Goal: Find specific page/section: Find specific page/section

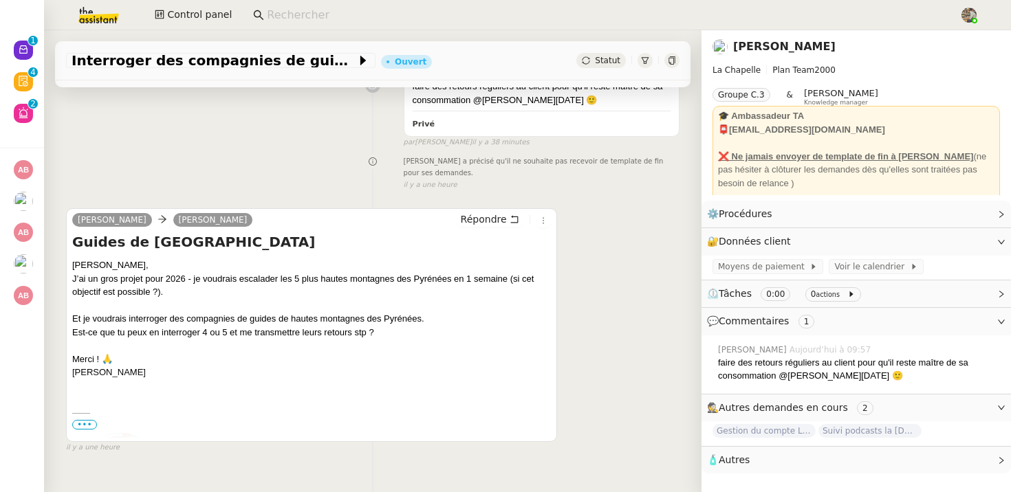
scroll to position [215, 0]
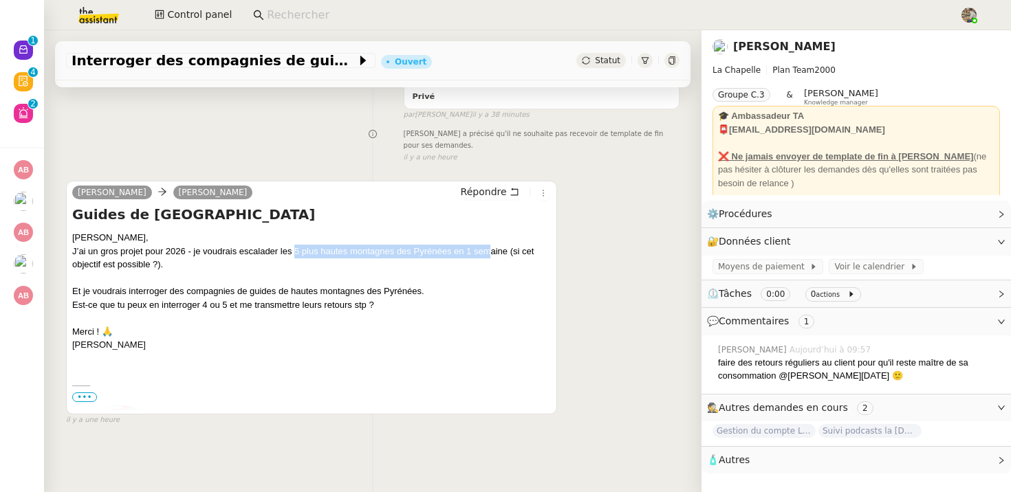
drag, startPoint x: 292, startPoint y: 250, endPoint x: 485, endPoint y: 250, distance: 193.9
click at [485, 250] on div "[PERSON_NAME], J’ai un gros projet pour 2026 - je voudrais escalader les 5 plus…" at bounding box center [311, 291] width 479 height 121
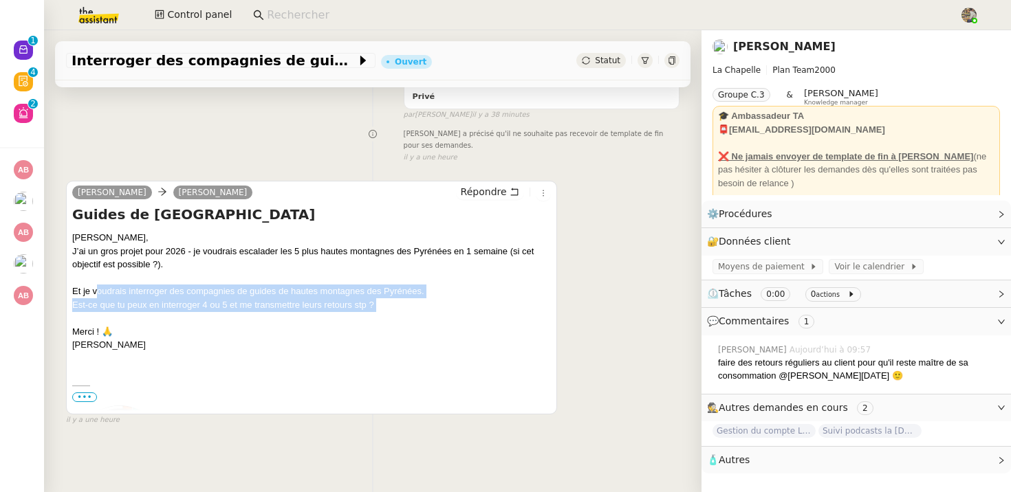
drag, startPoint x: 94, startPoint y: 289, endPoint x: 470, endPoint y: 312, distance: 376.8
click at [470, 312] on div "Yep Camille, J’ai un gros projet pour 2026 - je voudrais escalader les 5 plus h…" at bounding box center [311, 291] width 479 height 121
click at [353, 306] on div "Yep Camille, J’ai un gros projet pour 2026 - je voudrais escalader les 5 plus h…" at bounding box center [311, 291] width 479 height 121
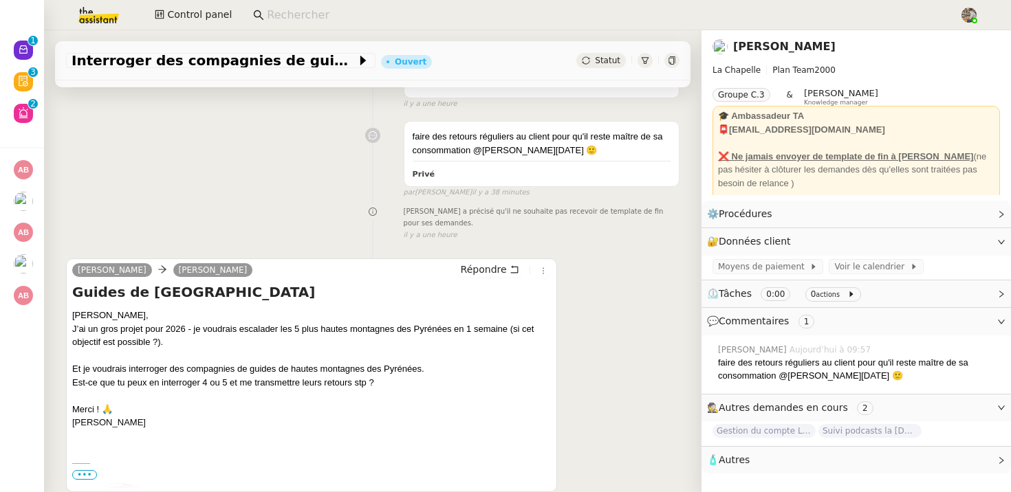
scroll to position [0, 0]
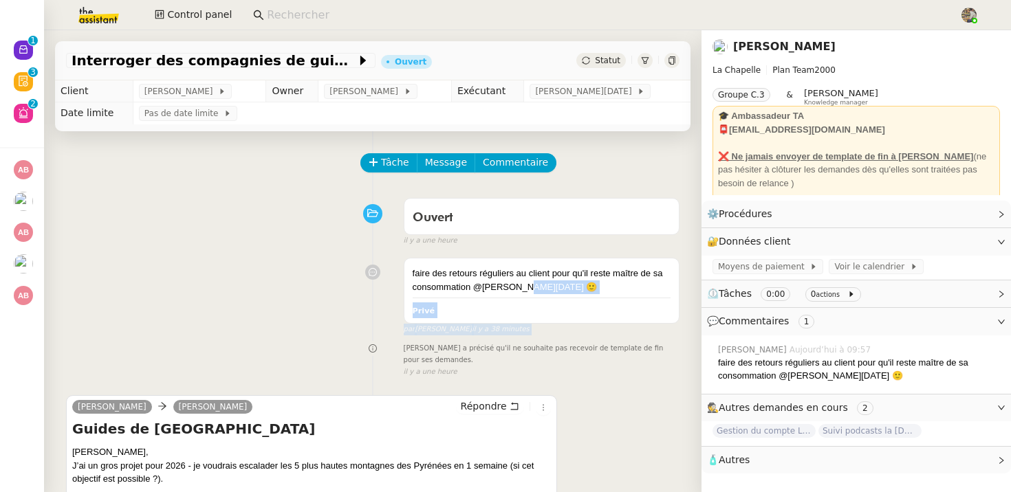
drag, startPoint x: 523, startPoint y: 288, endPoint x: 383, endPoint y: 270, distance: 141.4
click at [383, 270] on div "faire des retours réguliers au client pour qu'il reste maître de sa consommatio…" at bounding box center [372, 293] width 613 height 83
click at [397, 285] on div "faire des retours réguliers au client pour qu'il reste maître de sa consommatio…" at bounding box center [372, 293] width 613 height 83
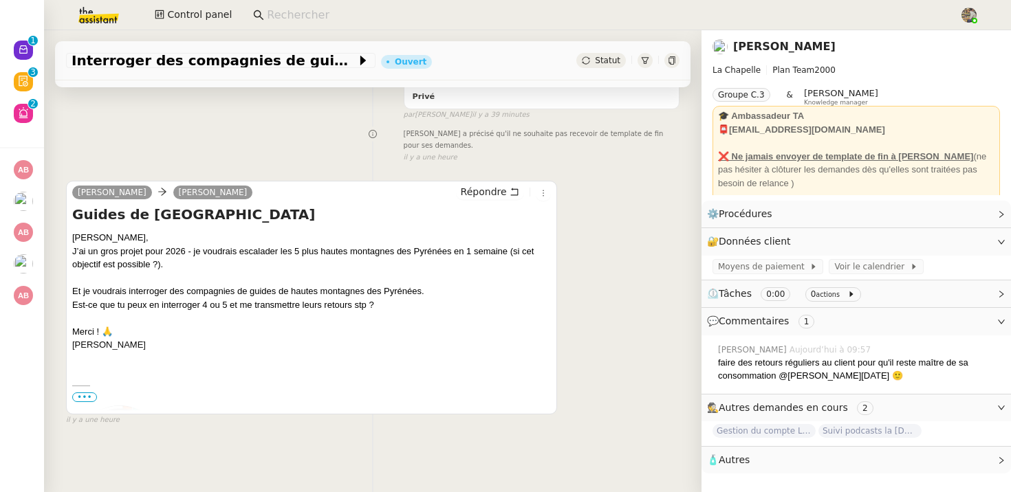
click at [752, 40] on link "Hugo Bentz" at bounding box center [784, 46] width 102 height 13
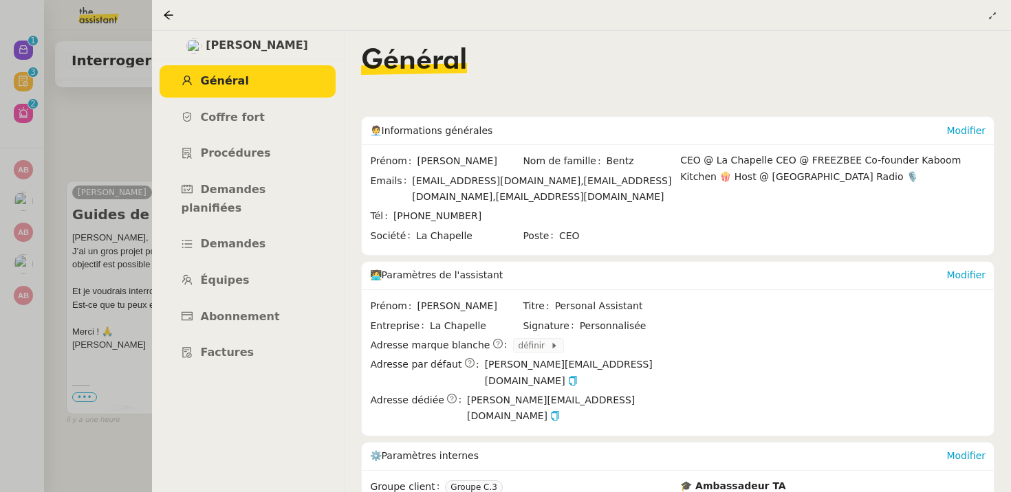
scroll to position [135, 0]
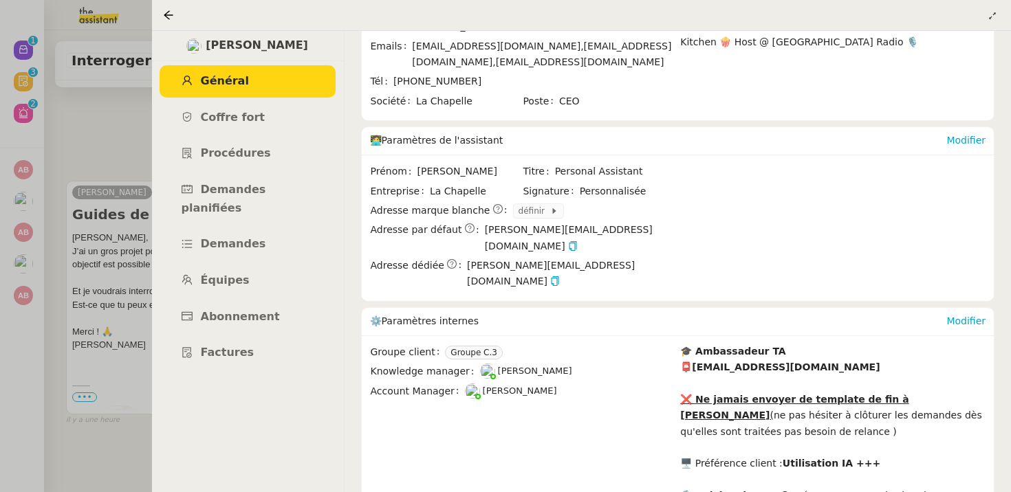
click at [82, 187] on div at bounding box center [505, 246] width 1011 height 492
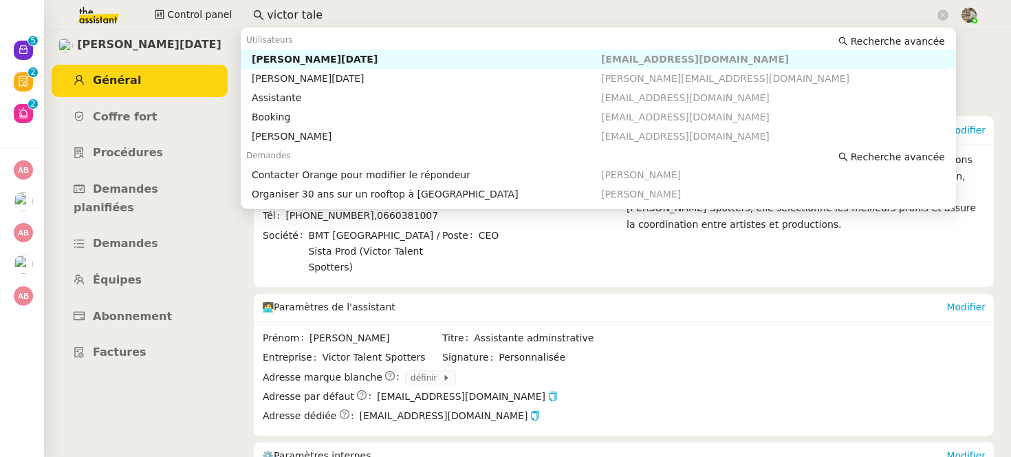
click at [302, 12] on input "victor tale" at bounding box center [601, 15] width 668 height 19
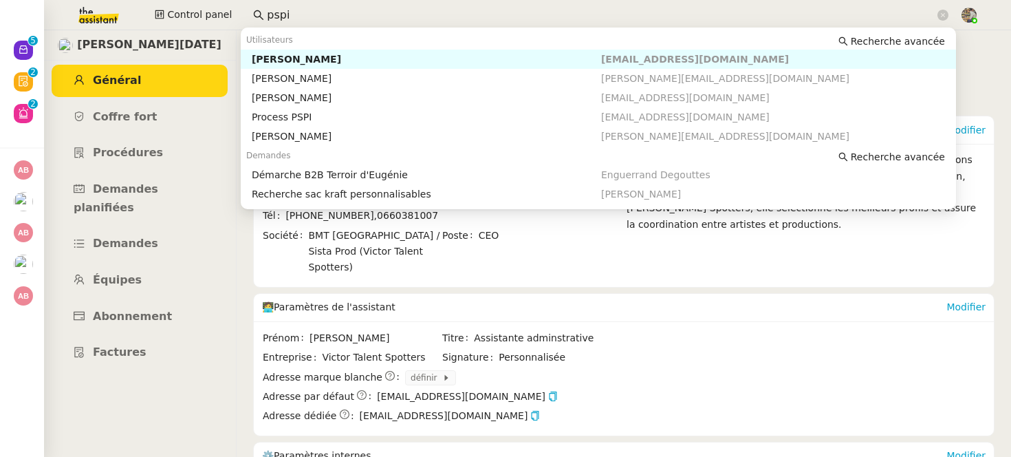
click at [322, 63] on div "Fanny Eyraud" at bounding box center [426, 59] width 349 height 12
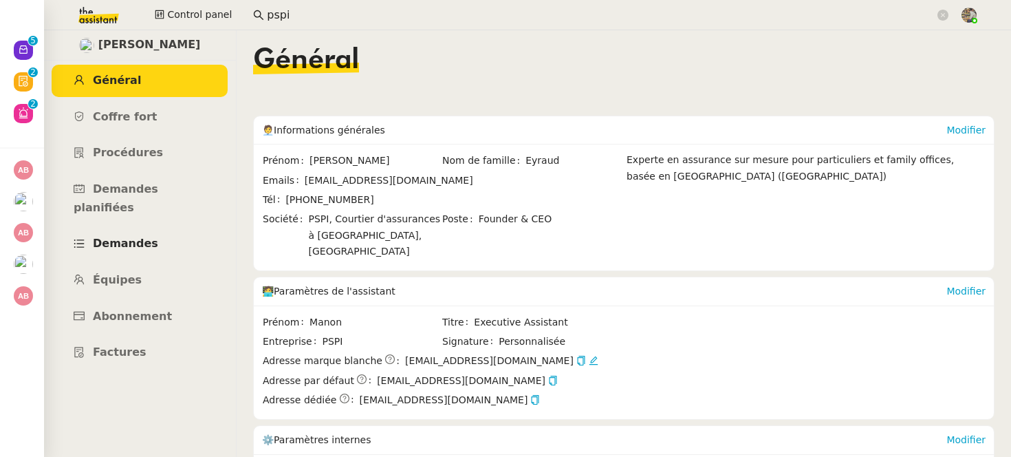
click at [130, 237] on span "Demandes" at bounding box center [125, 243] width 65 height 13
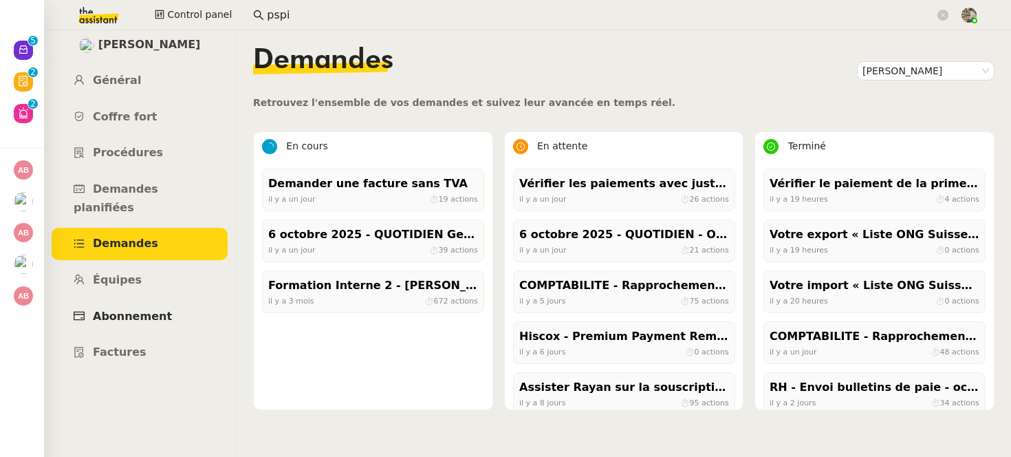
click at [146, 309] on span "Abonnement" at bounding box center [132, 315] width 79 height 13
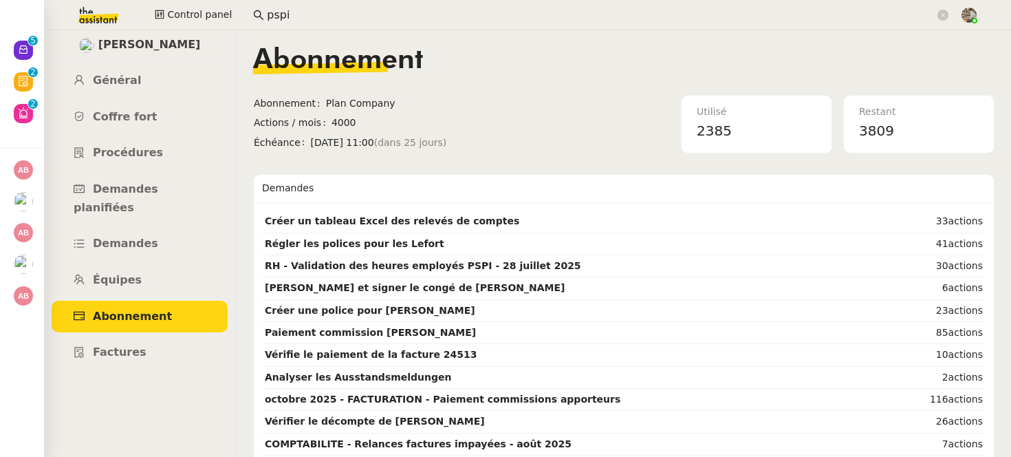
drag, startPoint x: 251, startPoint y: 52, endPoint x: 485, endPoint y: 114, distance: 241.8
click at [487, 114] on nz-layout "Fanny Eyraud Général Coffre fort Procédures Demandes planifiées Demandes Équipe…" at bounding box center [527, 243] width 967 height 426
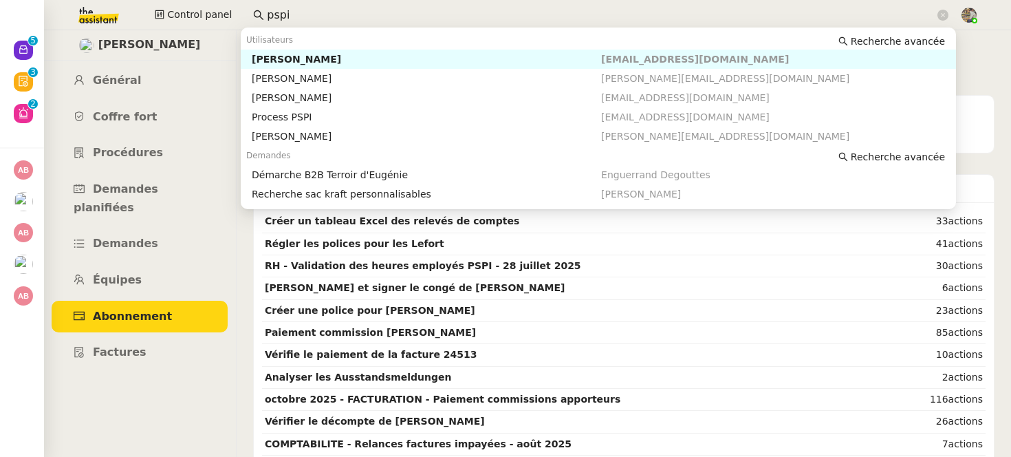
click at [278, 14] on input "pspi" at bounding box center [601, 15] width 668 height 19
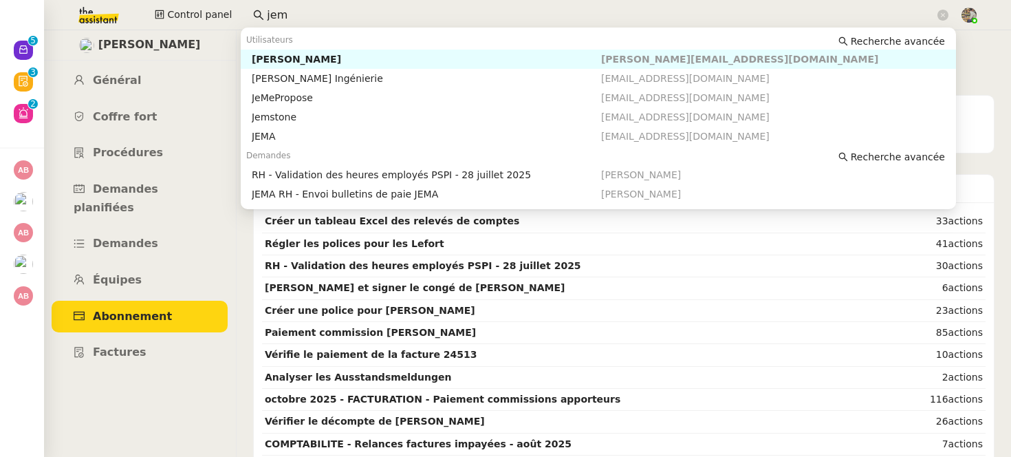
type input "jema"
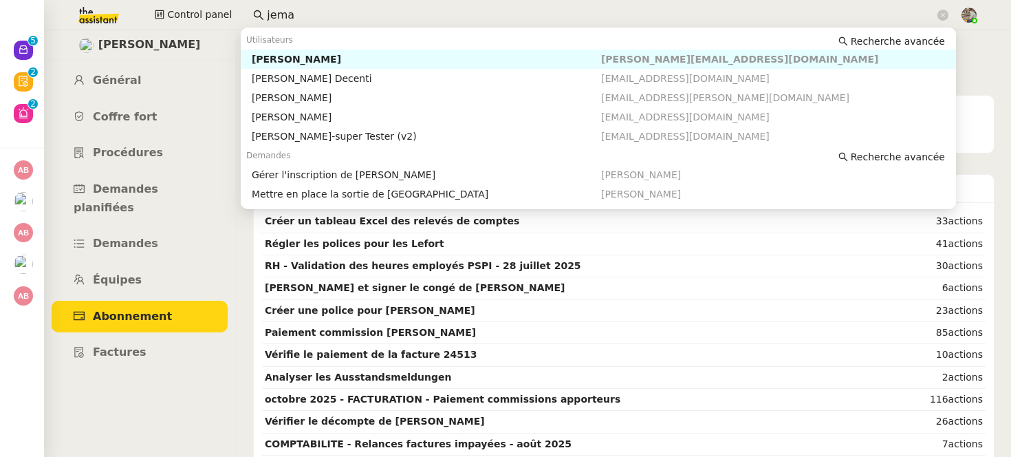
click at [268, 7] on input "jema" at bounding box center [601, 15] width 668 height 19
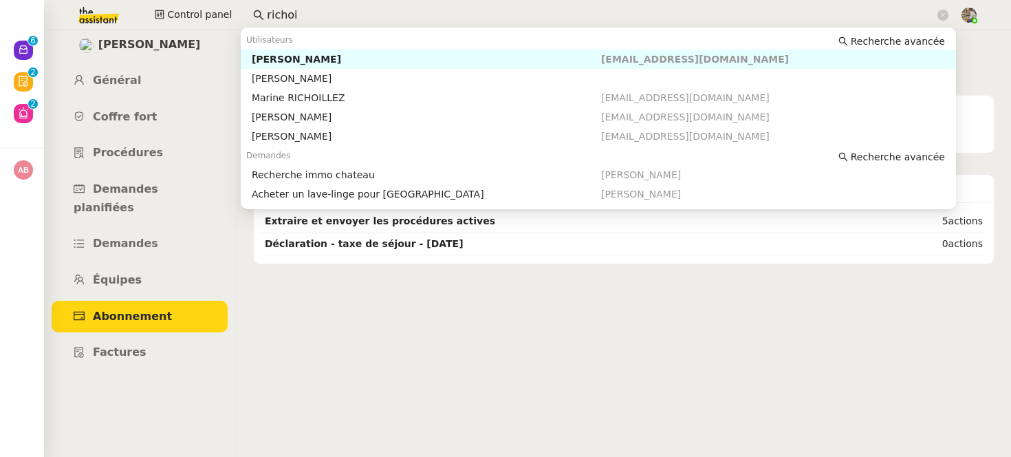
click at [293, 14] on input "richoi" at bounding box center [601, 15] width 668 height 19
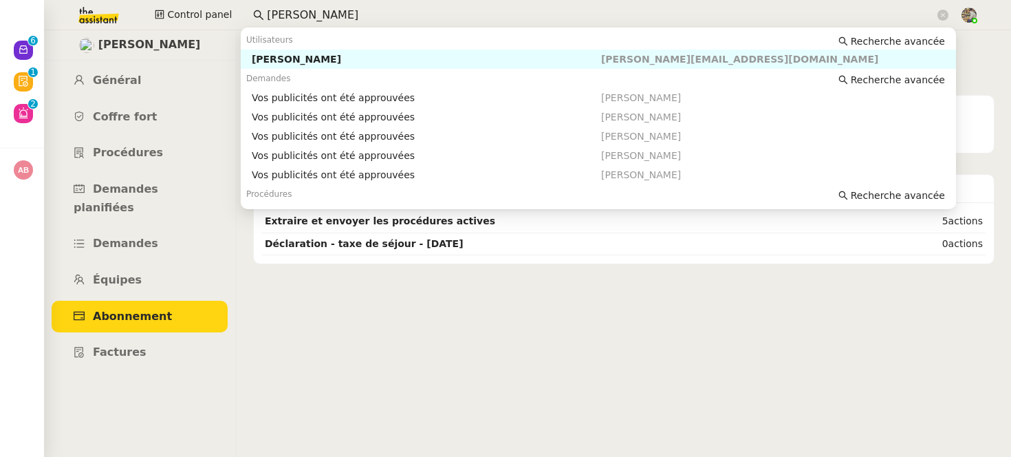
click at [298, 54] on div "[PERSON_NAME]" at bounding box center [426, 59] width 349 height 12
type input "[PERSON_NAME]"
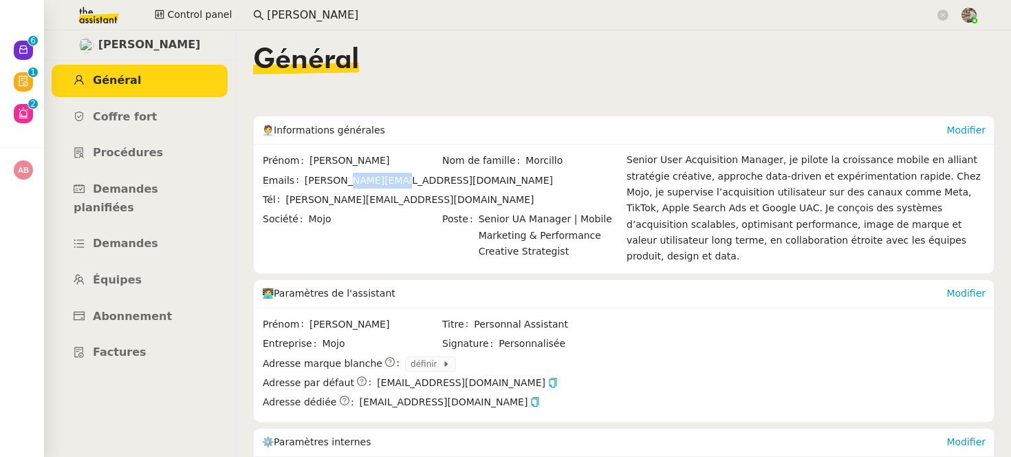
drag, startPoint x: 407, startPoint y: 184, endPoint x: 347, endPoint y: 184, distance: 59.8
click at [347, 184] on span "[PERSON_NAME][EMAIL_ADDRESS][DOMAIN_NAME]" at bounding box center [463, 181] width 316 height 16
copy span "[DOMAIN_NAME]"
